Goal: Find contact information: Find contact information

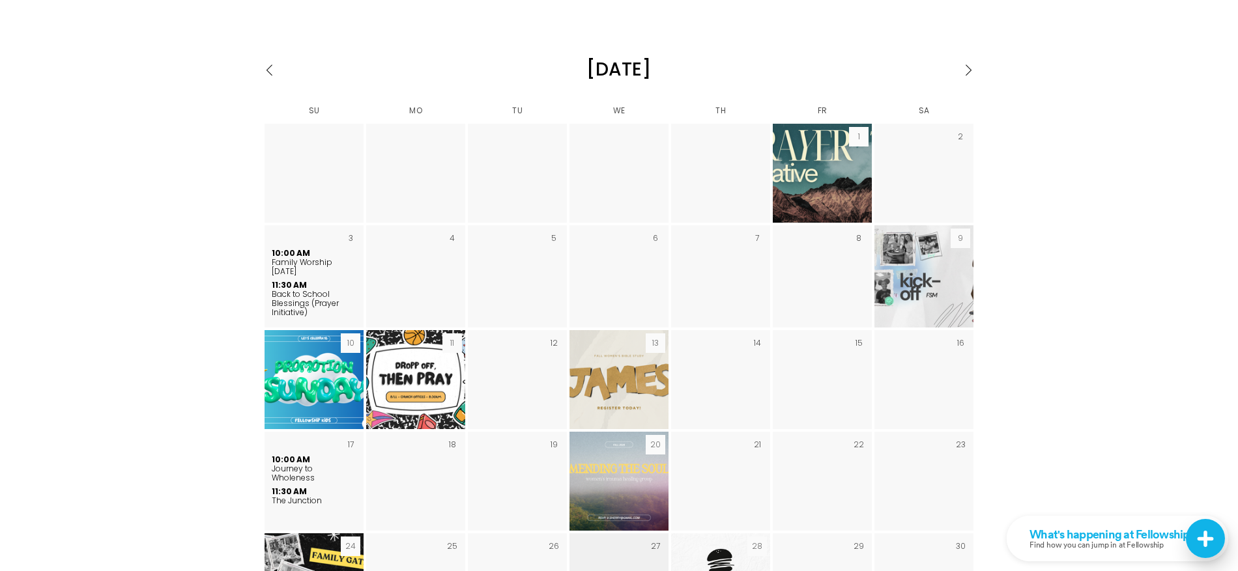
scroll to position [1977, 0]
click at [574, 239] on td "Wed 6" at bounding box center [618, 276] width 99 height 102
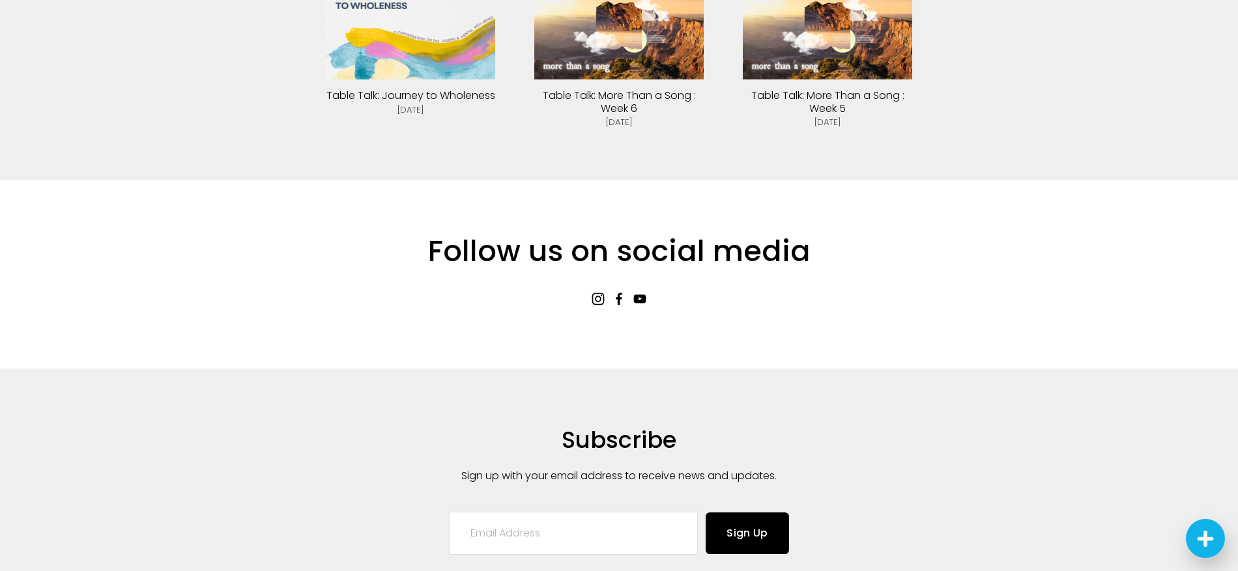
scroll to position [3118, 0]
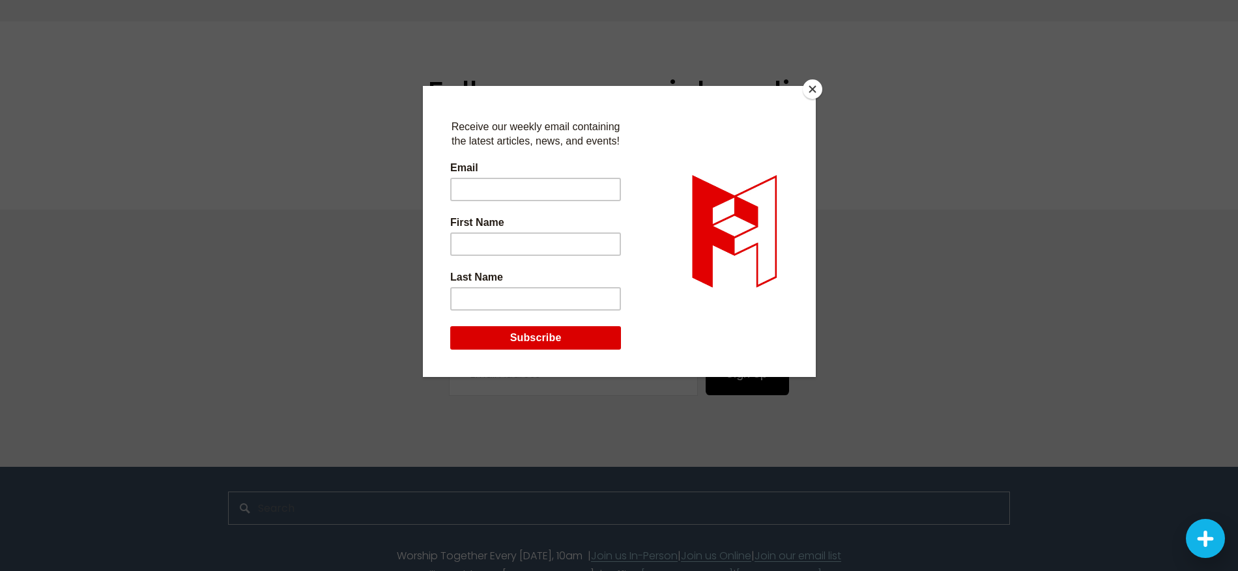
click at [807, 83] on button "Close" at bounding box center [813, 89] width 20 height 20
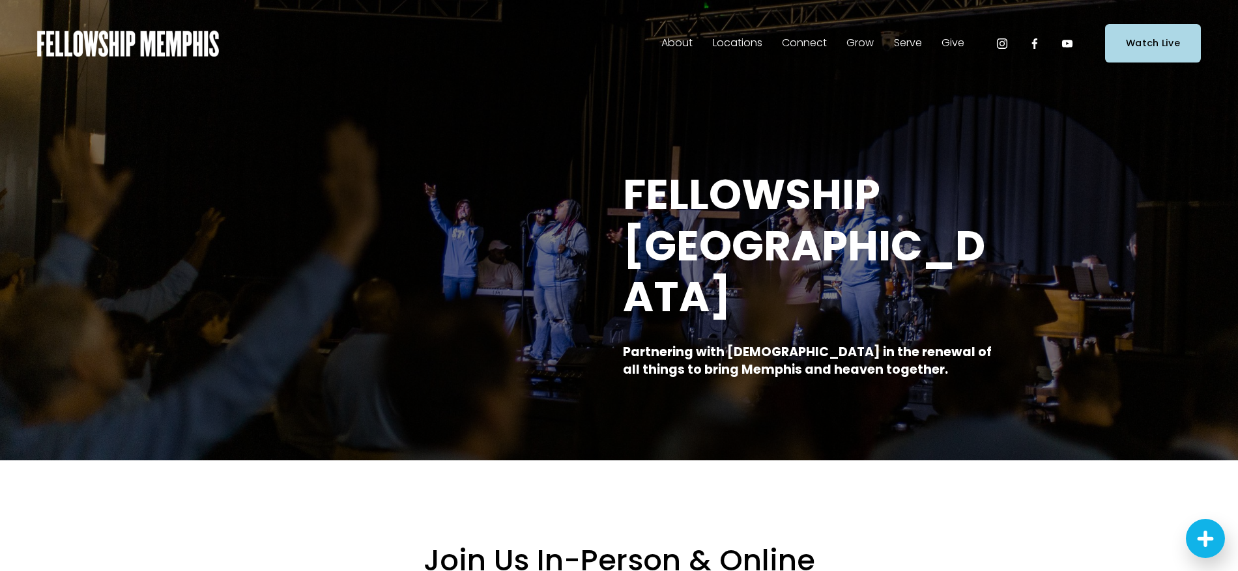
scroll to position [0, 0]
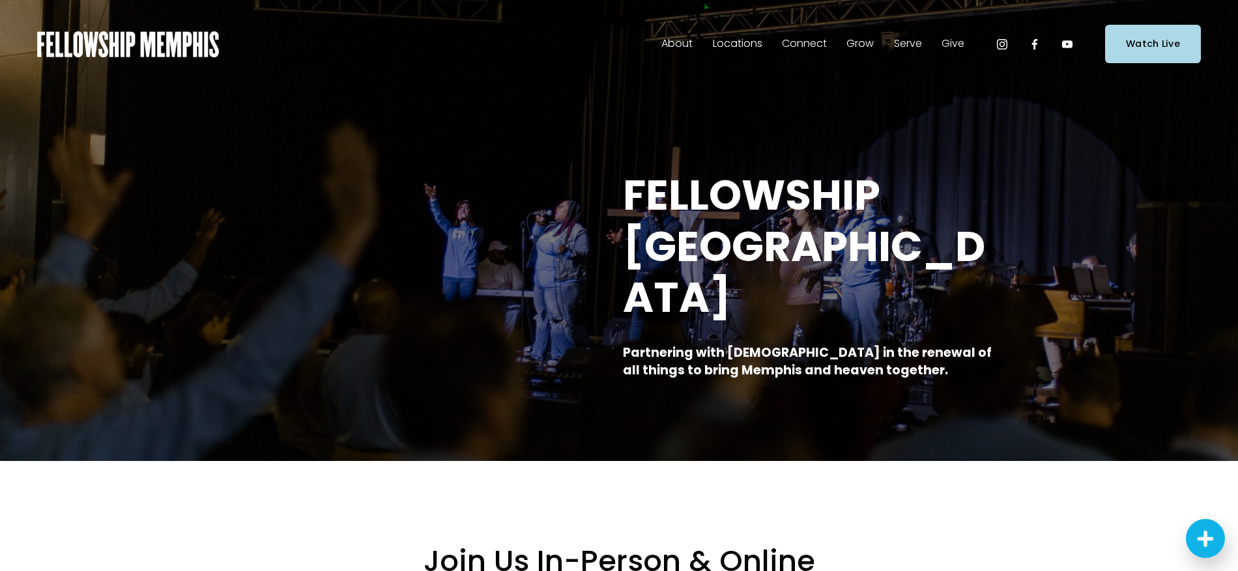
click at [0, 0] on span "Staff" at bounding box center [0, 0] width 0 height 0
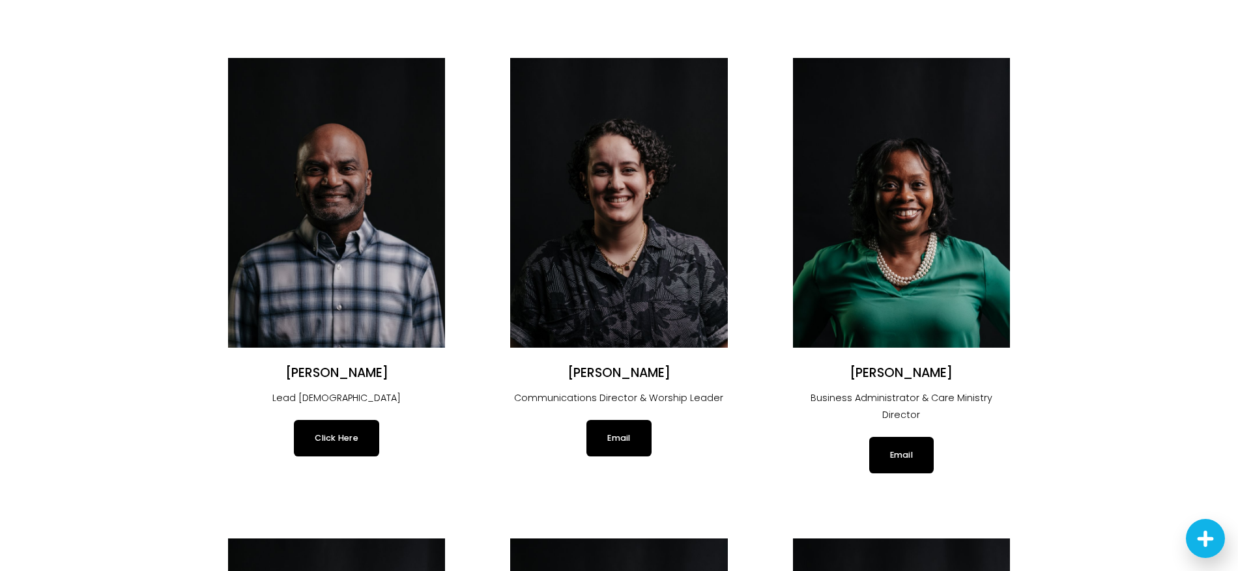
scroll to position [122, 0]
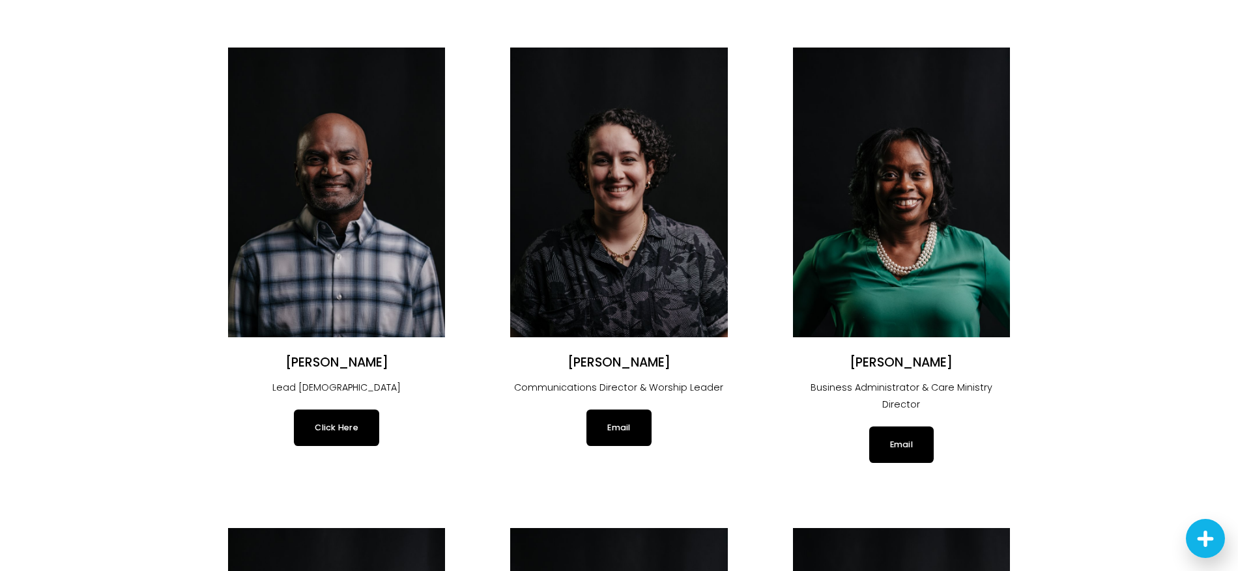
click at [318, 442] on link "Click Here" at bounding box center [336, 428] width 85 height 36
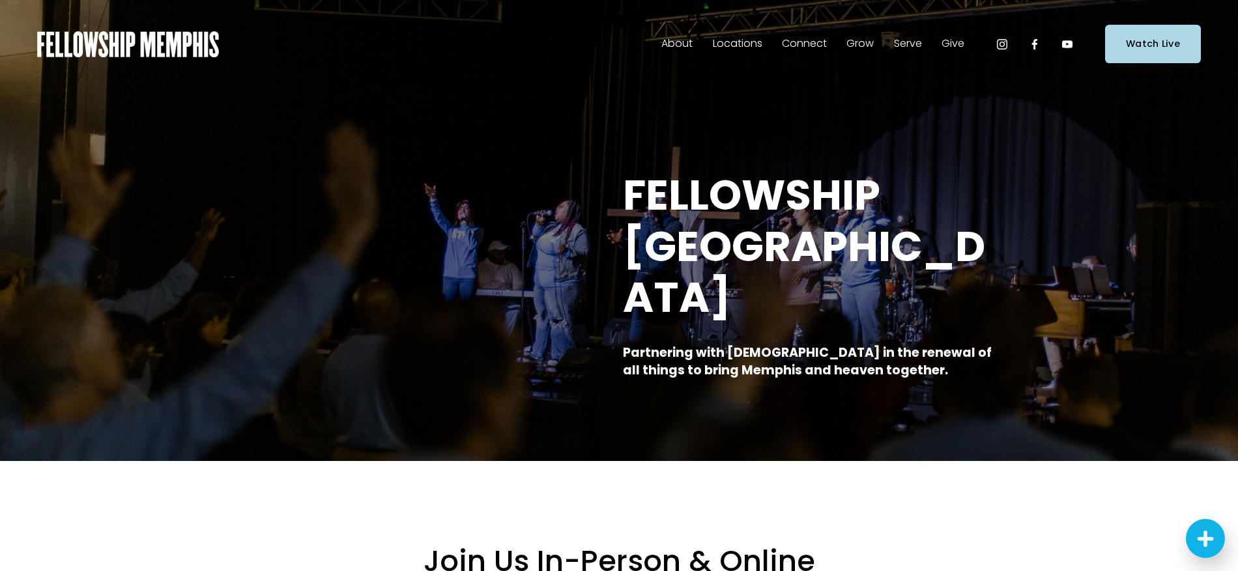
click at [0, 0] on span "Staff" at bounding box center [0, 0] width 0 height 0
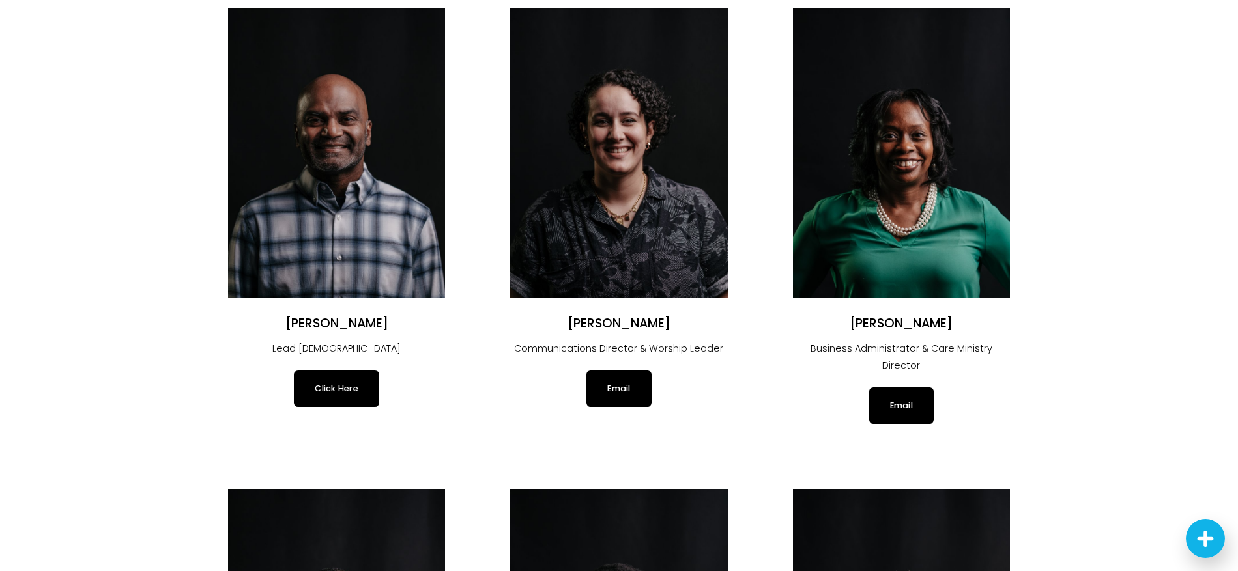
scroll to position [167, 0]
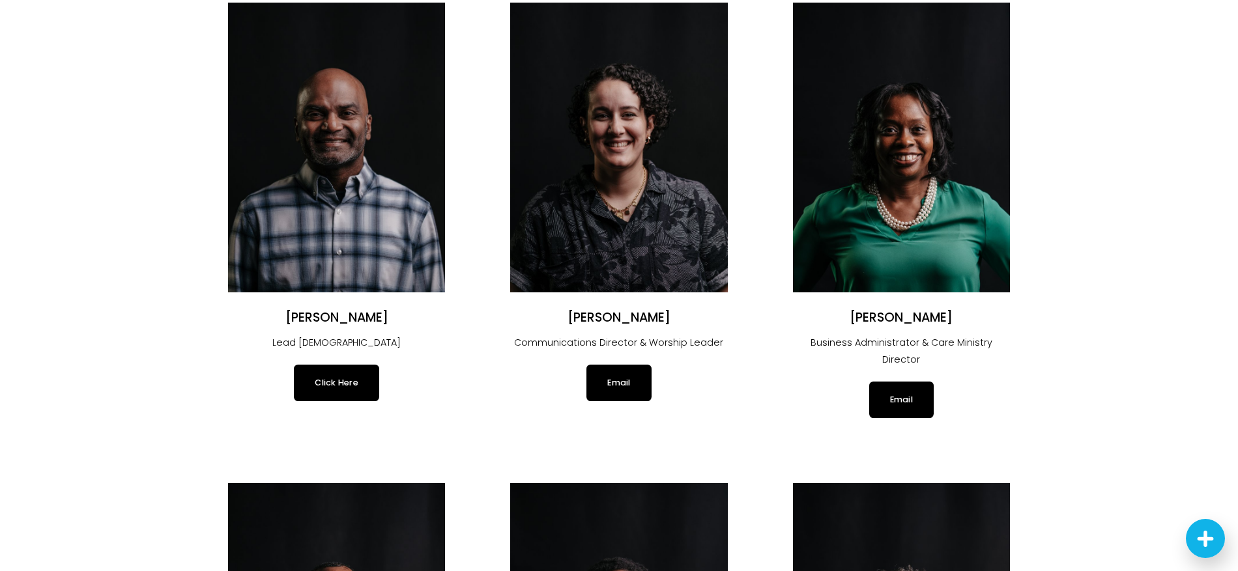
click at [315, 388] on link "Click Here" at bounding box center [336, 383] width 85 height 36
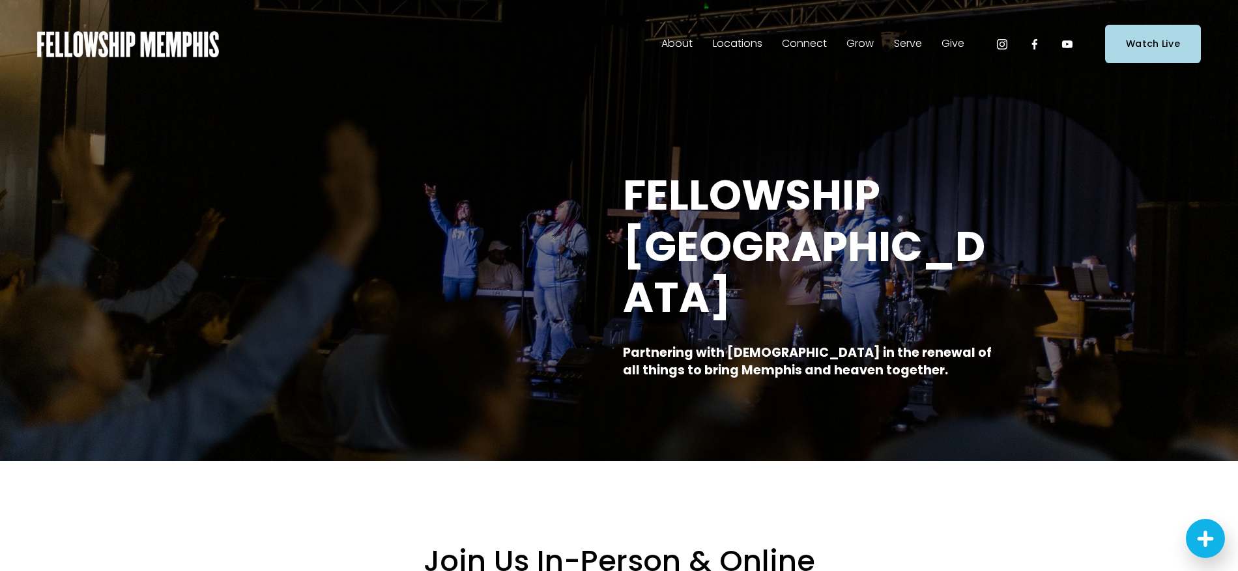
click at [0, 0] on span "Staff" at bounding box center [0, 0] width 0 height 0
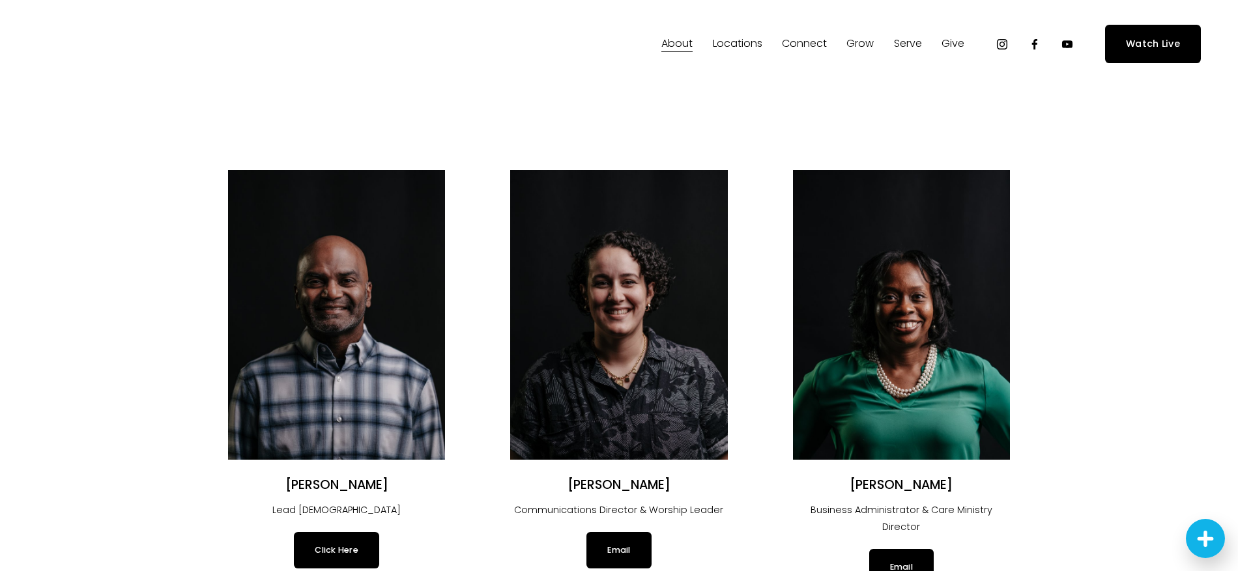
click at [614, 550] on link "Email" at bounding box center [618, 550] width 65 height 36
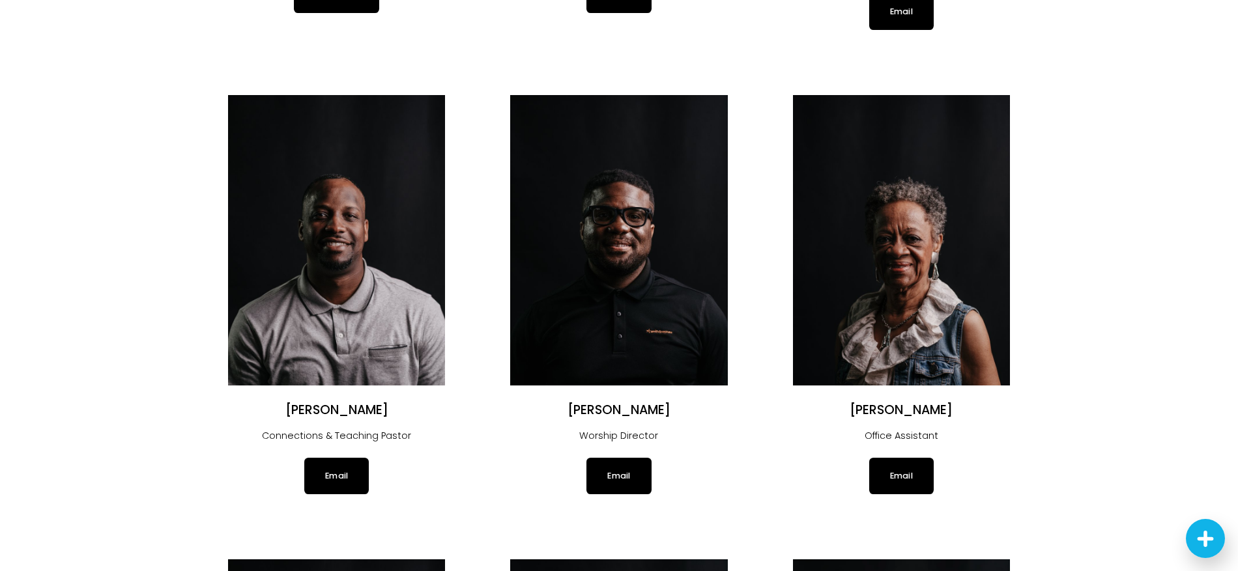
scroll to position [573, 0]
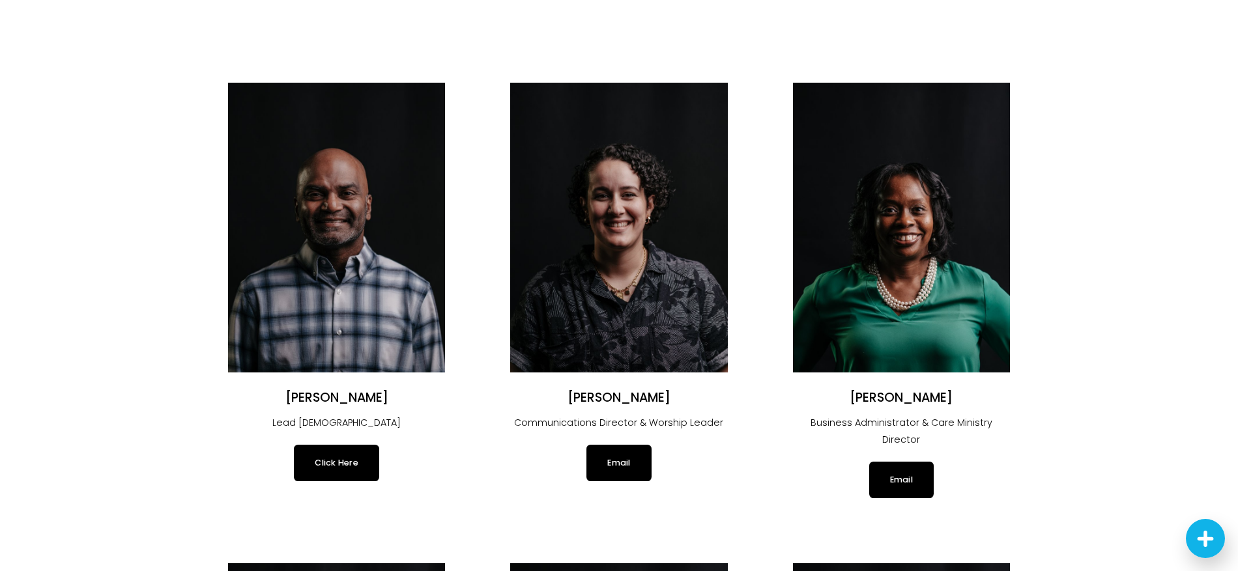
scroll to position [0, 0]
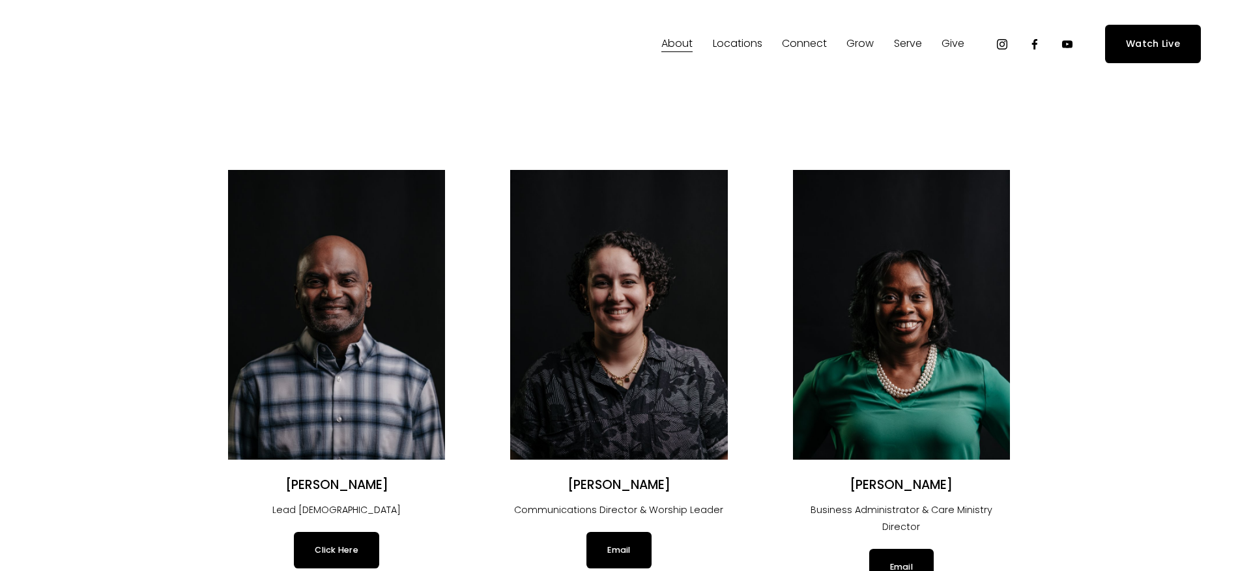
scroll to position [167, 0]
